Goal: Transaction & Acquisition: Book appointment/travel/reservation

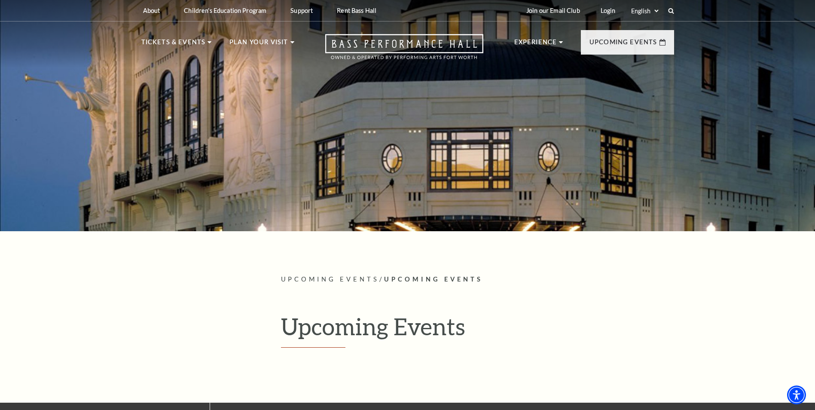
click at [211, 49] on ul "Tickets & Events Now On Sale Broadway At The Bass presented by PNC Bank Irwin S…" at bounding box center [217, 52] width 153 height 31
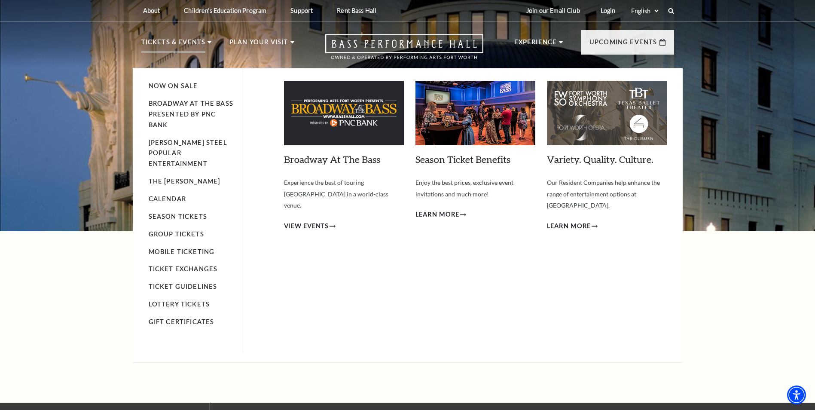
click at [204, 45] on p "Tickets & Events" at bounding box center [173, 44] width 64 height 15
click at [304, 207] on div "Broadway At The Bass Empty heading Experience the best of touring Broadway in a…" at bounding box center [344, 204] width 120 height 247
click at [307, 221] on span "View Events" at bounding box center [306, 226] width 45 height 11
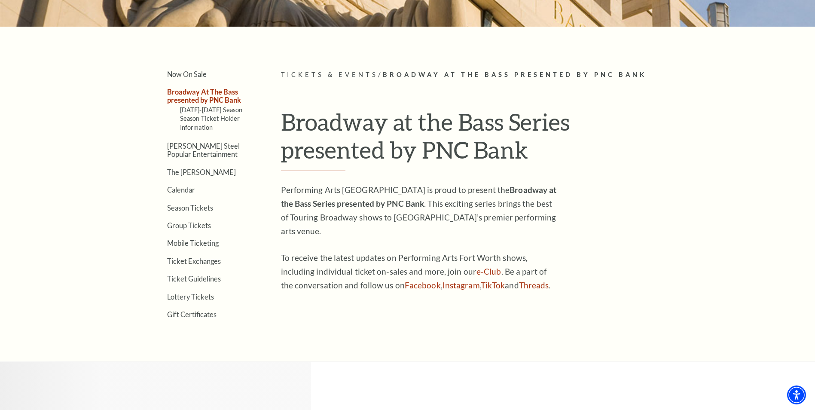
scroll to position [215, 0]
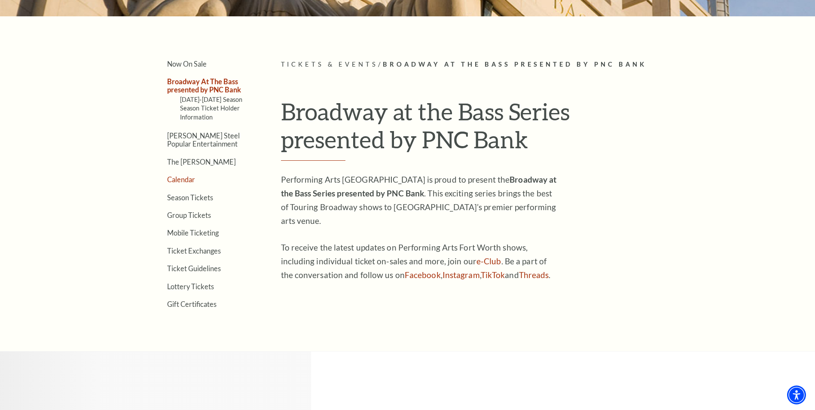
click at [190, 176] on link "Calendar" at bounding box center [181, 179] width 28 height 8
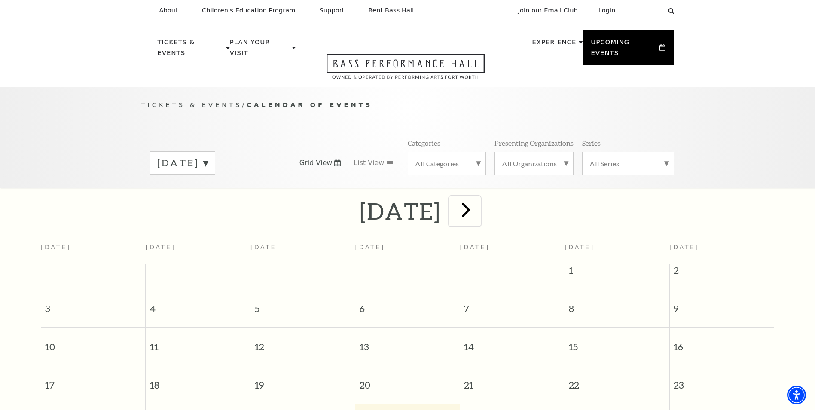
click at [478, 200] on span "next" at bounding box center [466, 209] width 24 height 24
